Goal: Complete application form

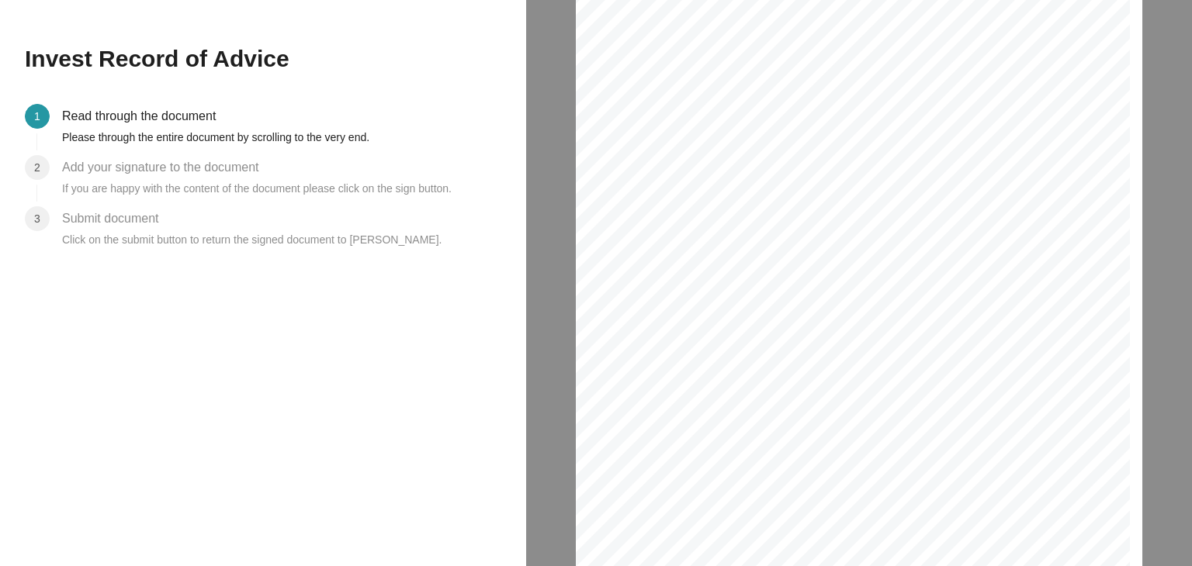
scroll to position [931, 0]
click at [638, 339] on div "Risk Profile In approximately how many years do you expect to retire? [DATE] Be…" at bounding box center [853, 245] width 554 height 784
click at [629, 336] on span "Agree" at bounding box center [625, 334] width 24 height 9
click at [1071, 85] on span "Initial" at bounding box center [1072, 85] width 18 height 8
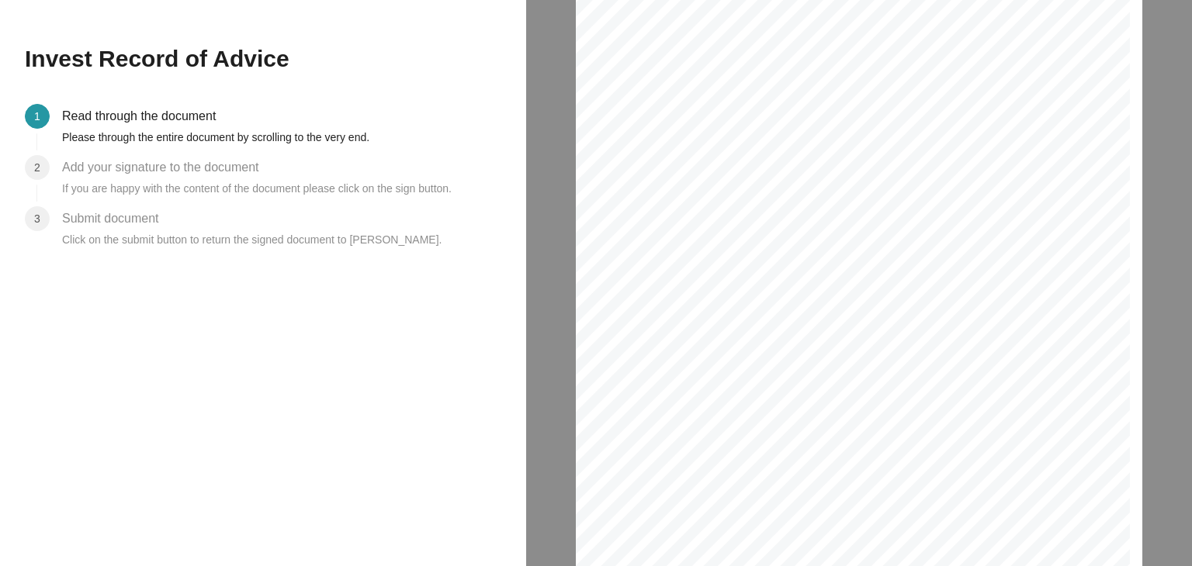
click at [1073, 83] on span "Initial" at bounding box center [1072, 85] width 18 height 8
drag, startPoint x: 1073, startPoint y: 83, endPoint x: 1115, endPoint y: 92, distance: 42.9
click at [1115, 92] on div "Client Declarations I confirm the following: 1. A Contact Stage Disclosure lett…" at bounding box center [853, 369] width 554 height 784
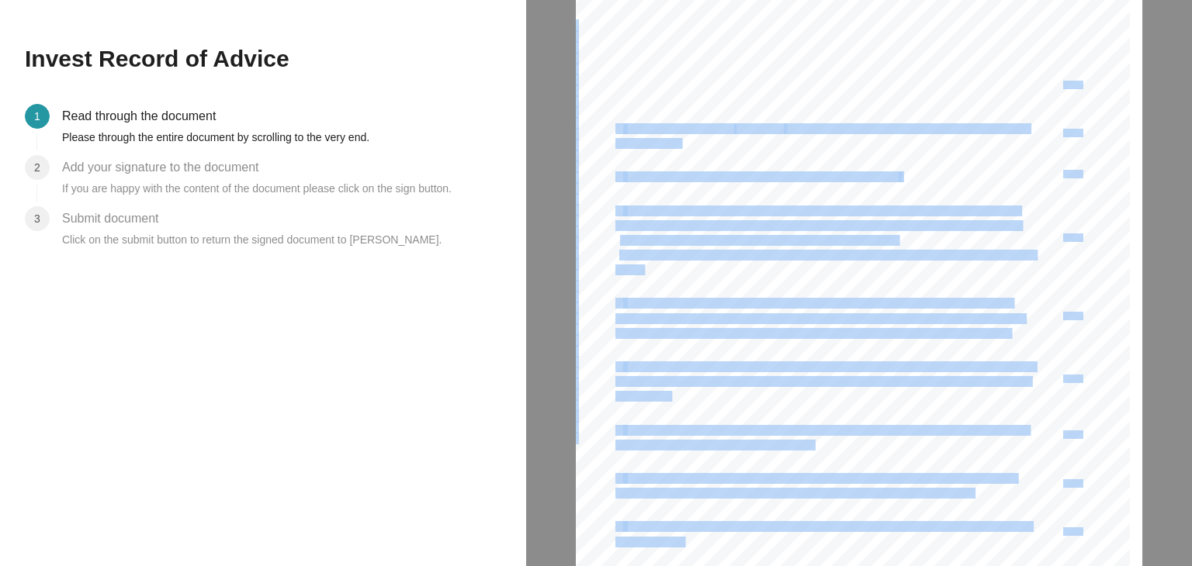
drag, startPoint x: 1085, startPoint y: 81, endPoint x: 1064, endPoint y: 87, distance: 21.6
click at [1064, 87] on div "Client Declarations I confirm the following: 1. A Contact Stage Disclosure lett…" at bounding box center [853, 369] width 554 height 784
click at [789, 221] on span "decline to follow their advice, or request more limited information or advice t…" at bounding box center [817, 225] width 405 height 9
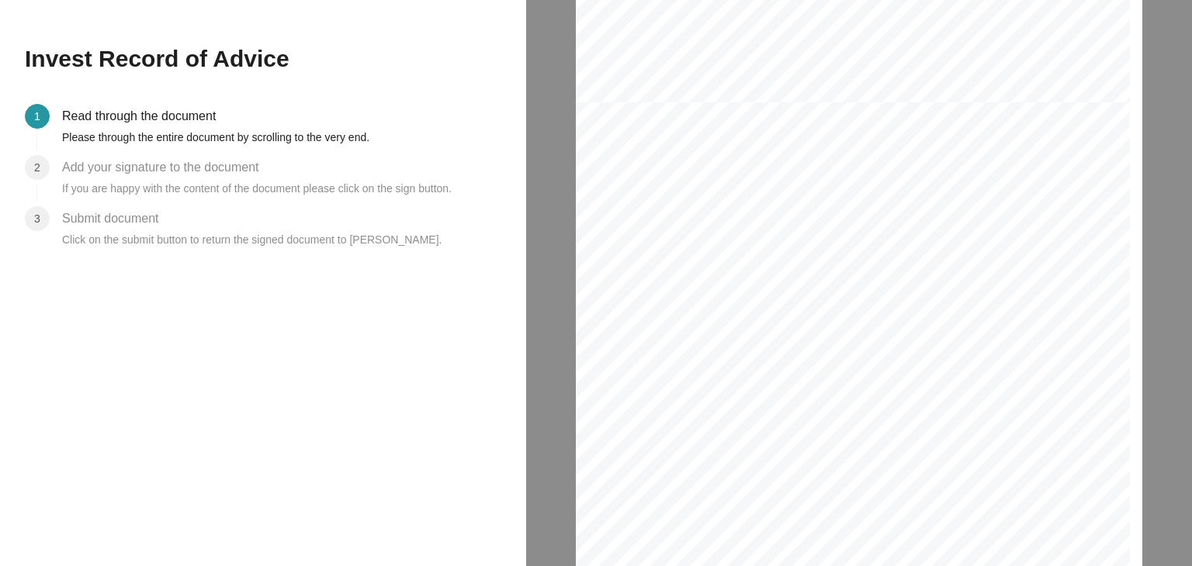
scroll to position [6206, 0]
click at [631, 271] on div "[PERSON_NAME] [PERSON_NAME] 9 / 9" at bounding box center [853, 454] width 554 height 784
click at [614, 278] on div "[PERSON_NAME] [PERSON_NAME] 9 / 9" at bounding box center [853, 454] width 554 height 784
